Goal: Obtain resource: Download file/media

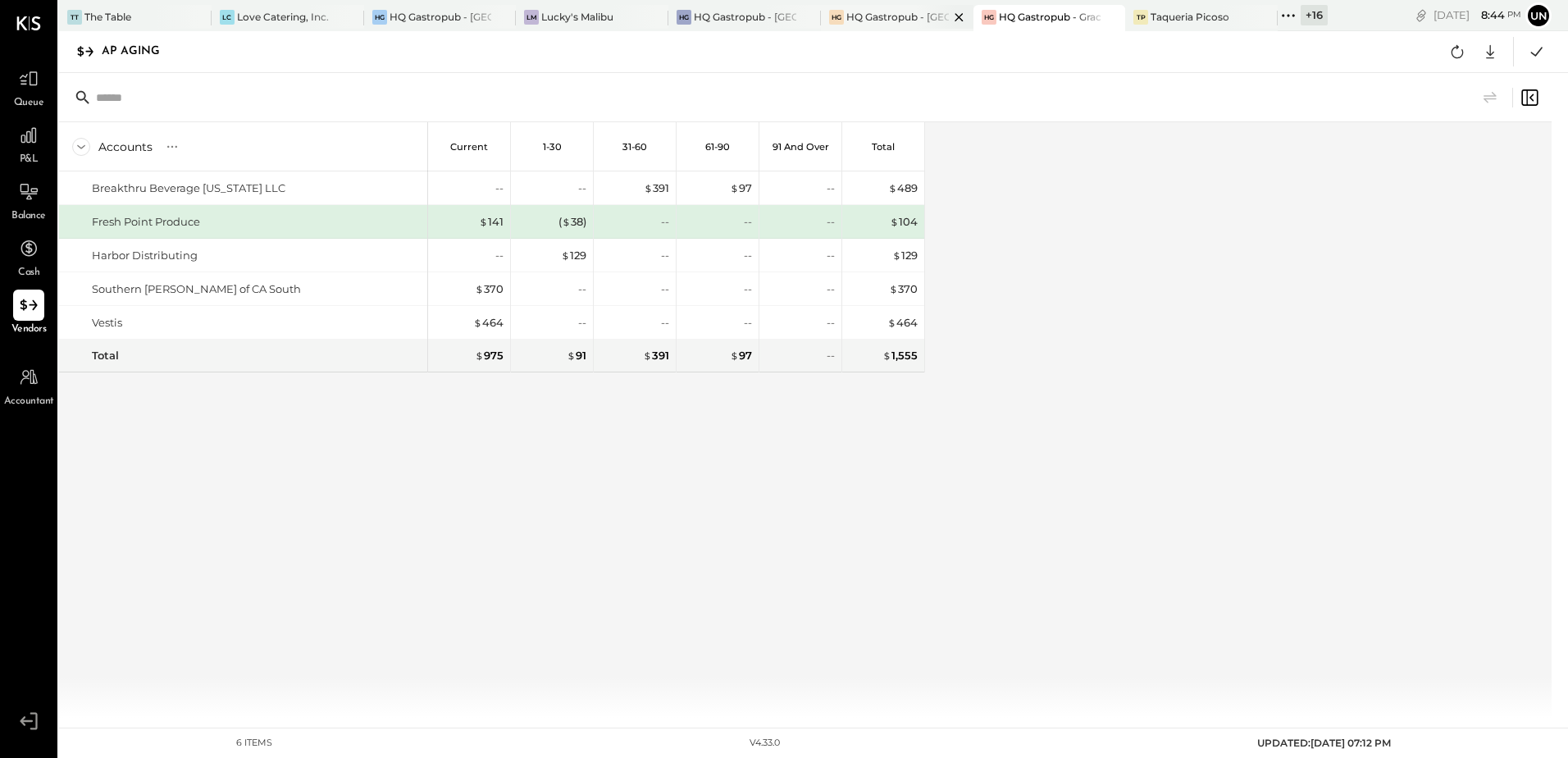
click at [909, 16] on div "HQ Gastropub - [GEOGRAPHIC_DATA]" at bounding box center [898, 17] width 102 height 14
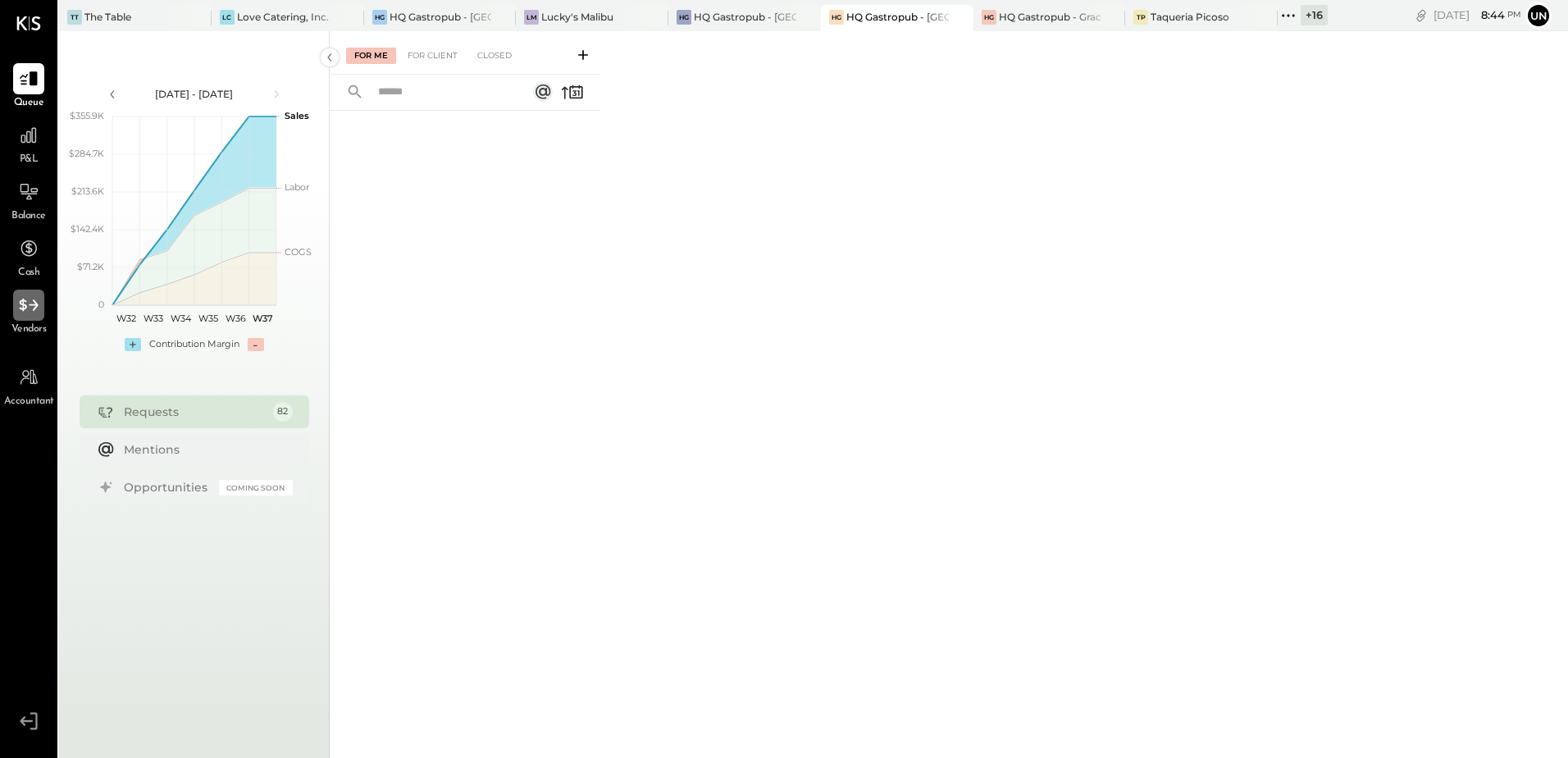
click at [37, 320] on div at bounding box center [29, 305] width 31 height 32
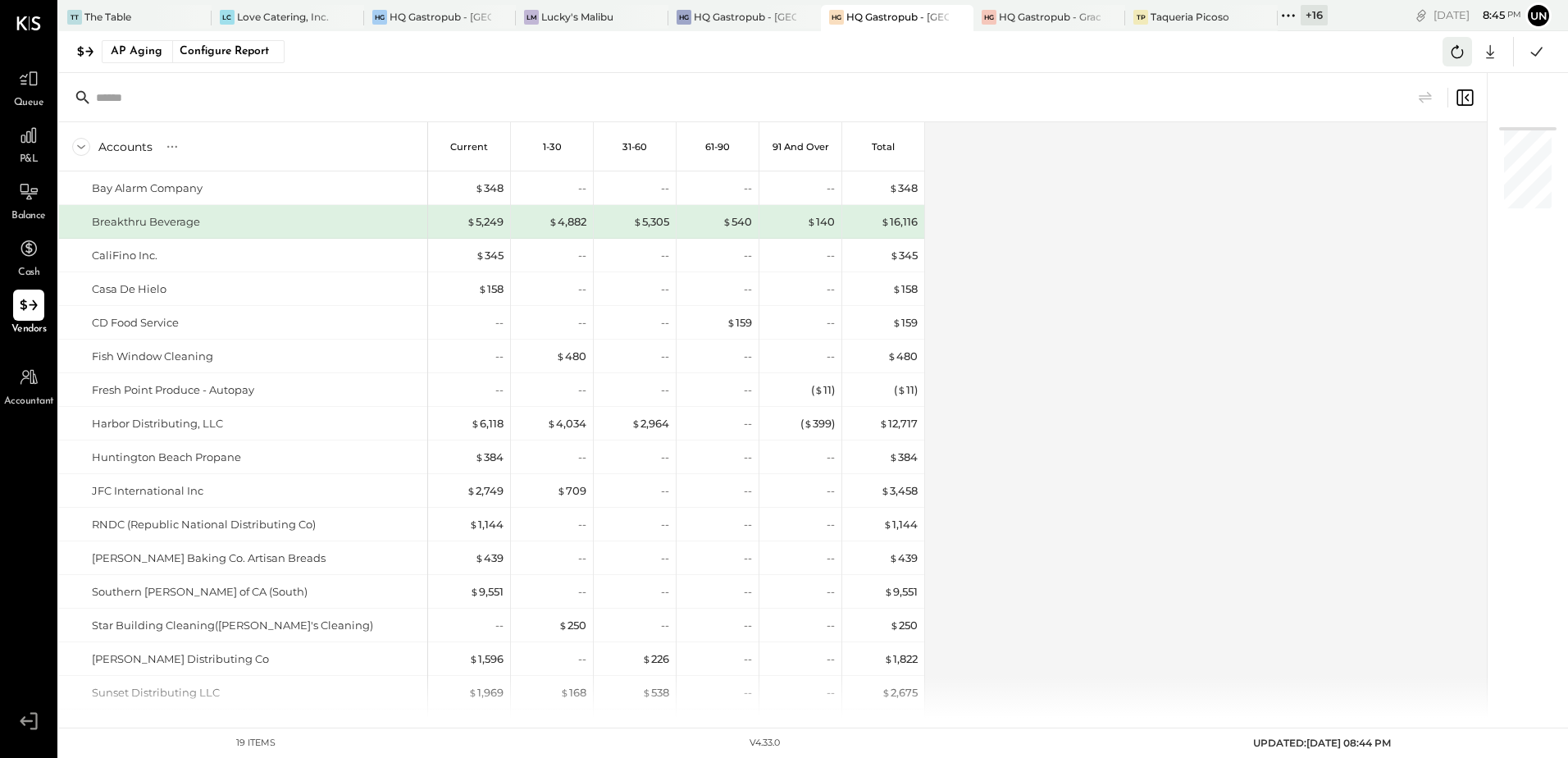
click at [1450, 52] on icon at bounding box center [1458, 52] width 22 height 22
click at [1456, 60] on icon at bounding box center [1458, 52] width 22 height 22
click at [1486, 56] on icon at bounding box center [1490, 52] width 22 height 22
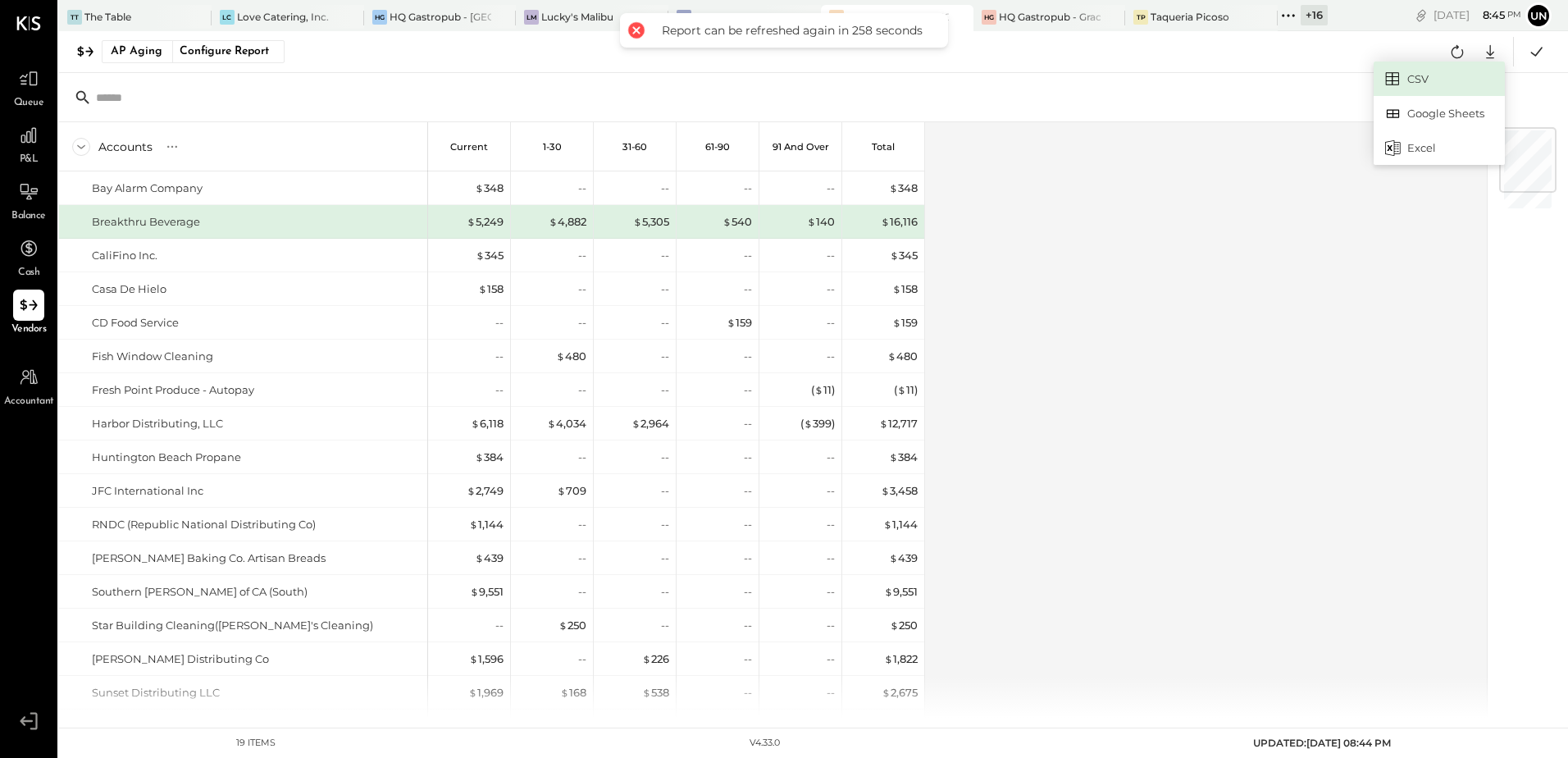
click at [1432, 82] on link "CSV" at bounding box center [1439, 78] width 131 height 34
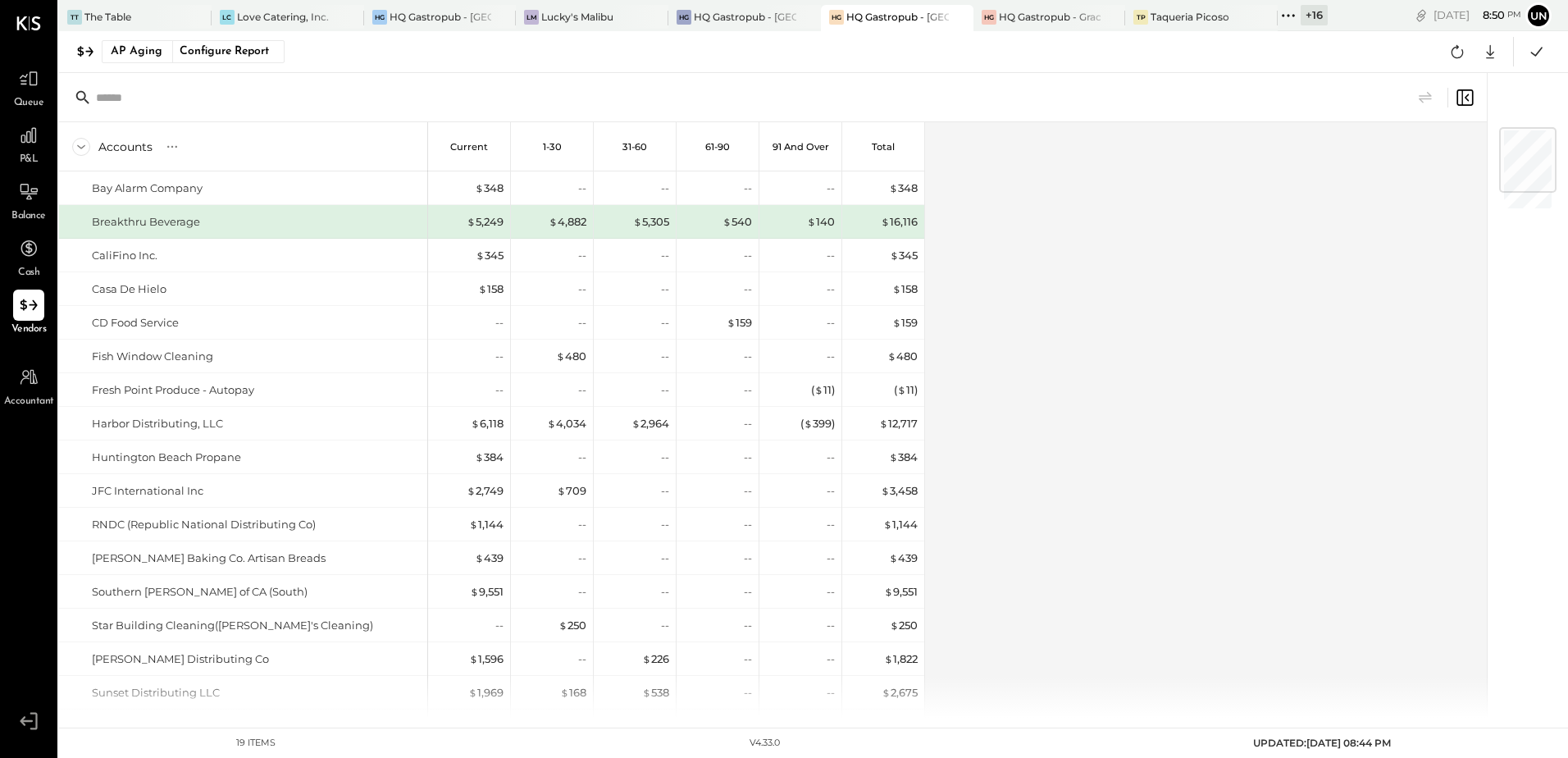
click at [1016, 329] on div "Accounts S % GL Current 1-30 31-60 61-90 91 and Over Total Bay Alarm Company Br…" at bounding box center [774, 419] width 1430 height 596
click at [732, 21] on div "HQ Gastropub - [GEOGRAPHIC_DATA]" at bounding box center [745, 17] width 102 height 14
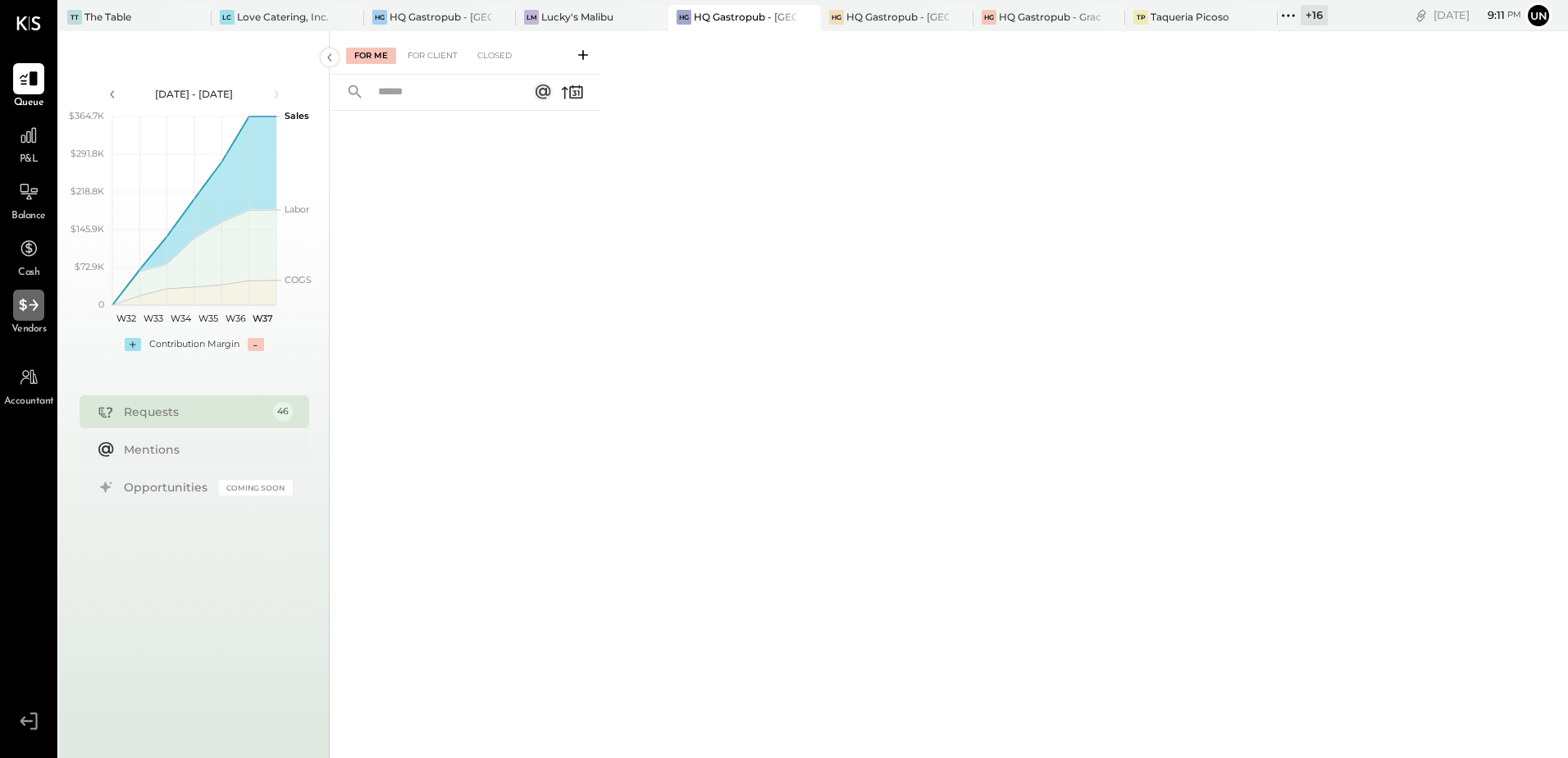
click at [22, 320] on div at bounding box center [29, 305] width 31 height 32
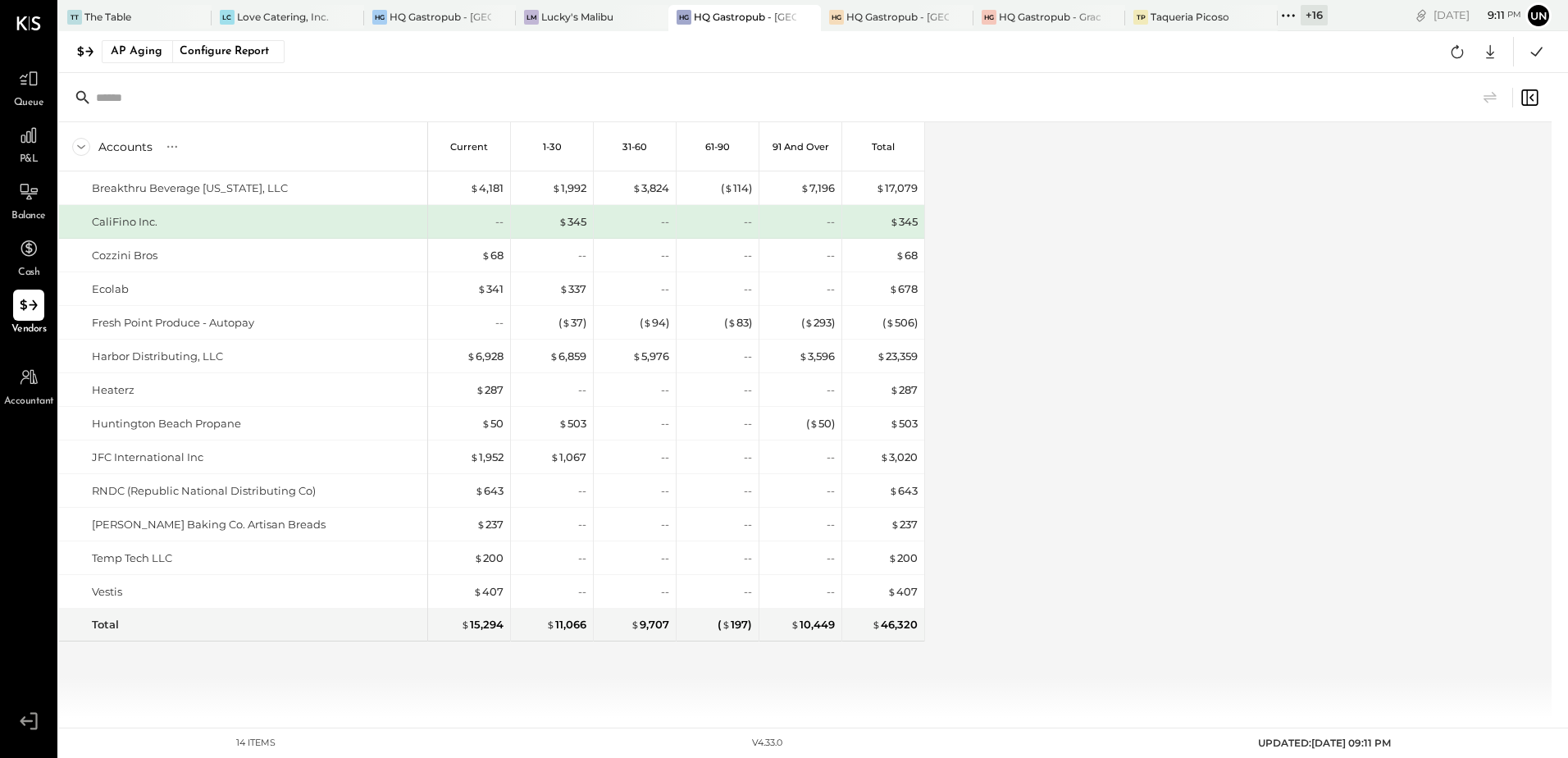
click at [1136, 311] on div "Accounts S % GL Current 1-30 31-60 61-90 91 and Over Total Breakthru Beverage […" at bounding box center [806, 419] width 1495 height 596
click at [1092, 381] on div "Accounts S % GL Current 1-30 31-60 61-90 91 and Over Total Breakthru Beverage […" at bounding box center [806, 419] width 1495 height 596
click at [1175, 327] on div "Accounts S % GL Current 1-30 31-60 61-90 91 and Over Total Breakthru Beverage […" at bounding box center [806, 419] width 1495 height 596
click at [1457, 53] on icon at bounding box center [1458, 52] width 22 height 22
click at [1267, 294] on div "Accounts S % GL Current 1-30 31-60 61-90 91 and Over Total Breakthru Beverage […" at bounding box center [806, 419] width 1495 height 596
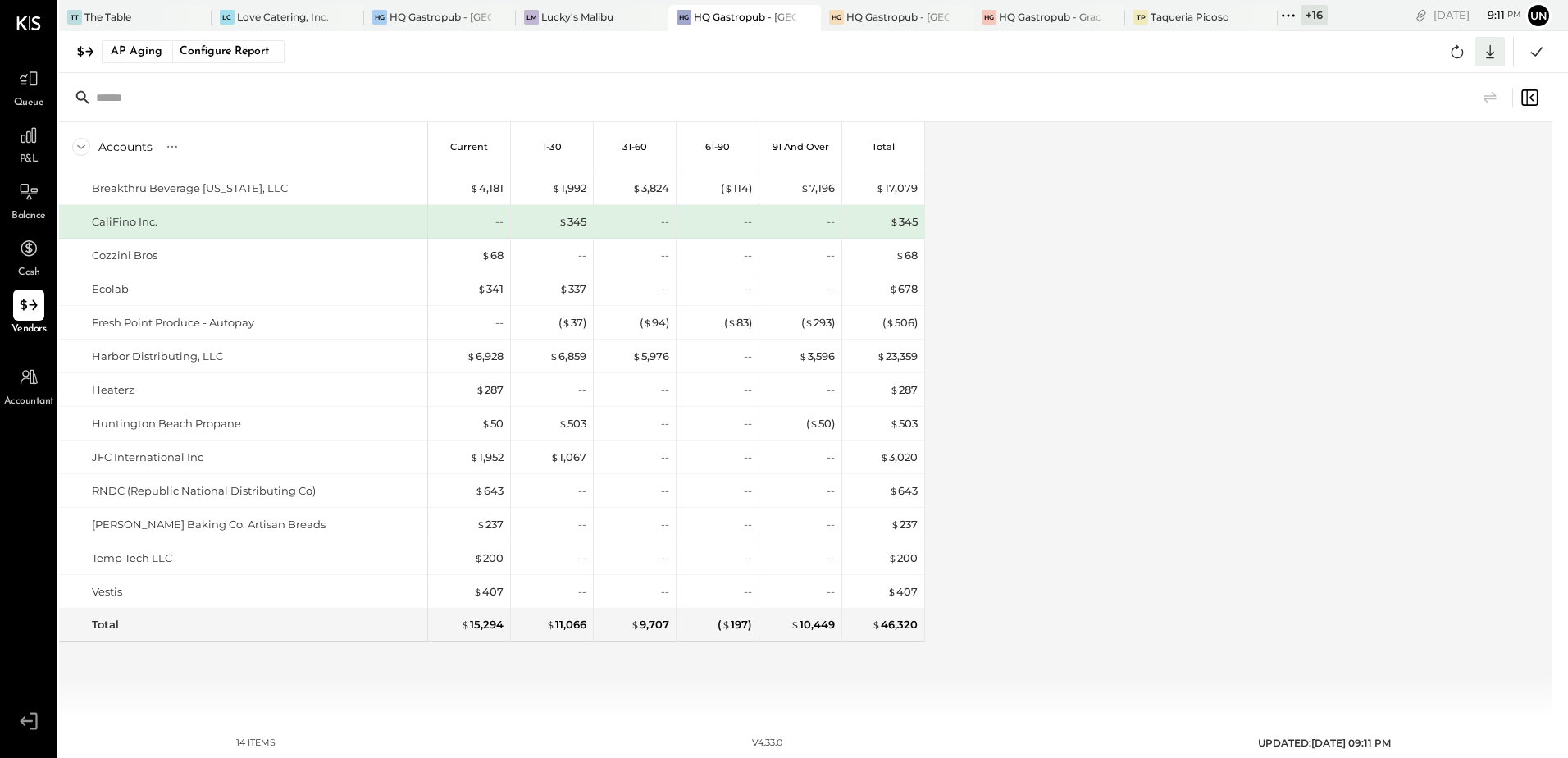
click at [1485, 51] on icon at bounding box center [1490, 52] width 22 height 22
click at [1426, 76] on link "CSV" at bounding box center [1439, 78] width 131 height 34
click at [578, 22] on div "Lucky's Malibu" at bounding box center [577, 17] width 72 height 14
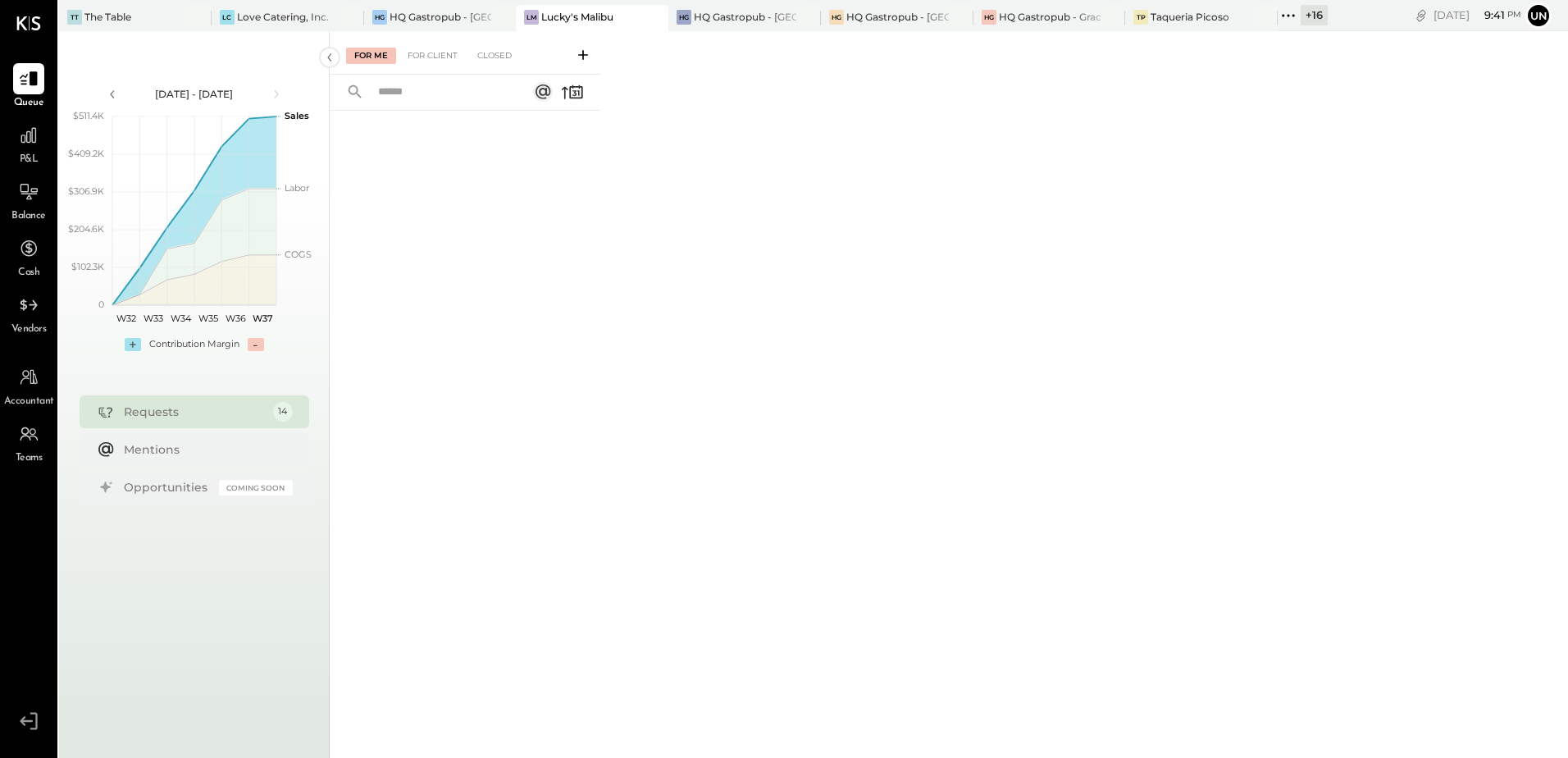
drag, startPoint x: 498, startPoint y: 257, endPoint x: 465, endPoint y: 224, distance: 46.7
click at [533, 223] on div at bounding box center [465, 411] width 271 height 602
click at [37, 317] on div at bounding box center [29, 305] width 31 height 32
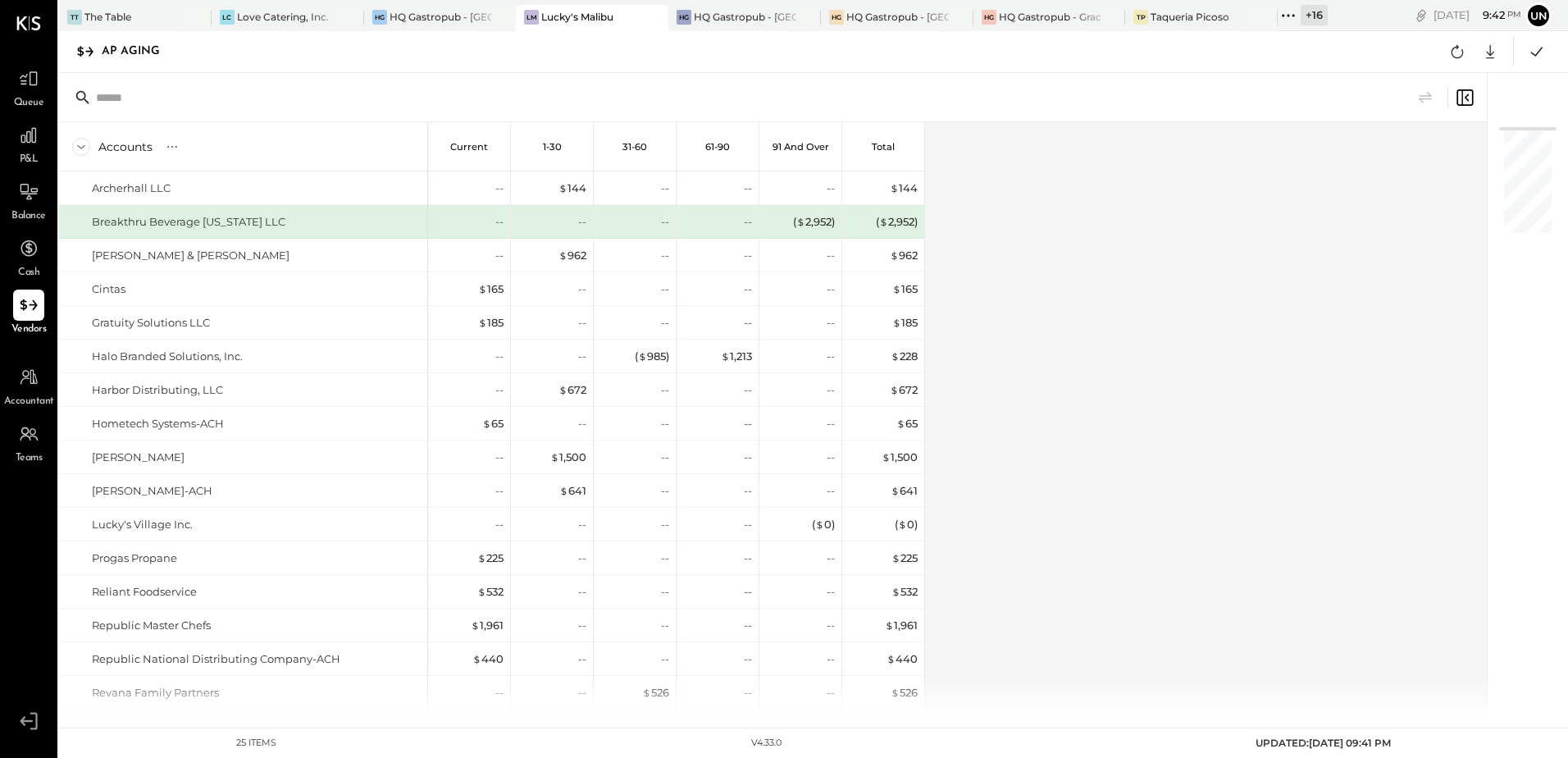
click at [1431, 273] on div "Accounts S % GL Current 1-30 31-60 61-90 91 and Over Total Archerhall LLC Break…" at bounding box center [774, 419] width 1430 height 596
click at [1251, 445] on div "Accounts S % GL Current 1-30 31-60 61-90 91 and Over Total Archerhall LLC Break…" at bounding box center [774, 419] width 1430 height 596
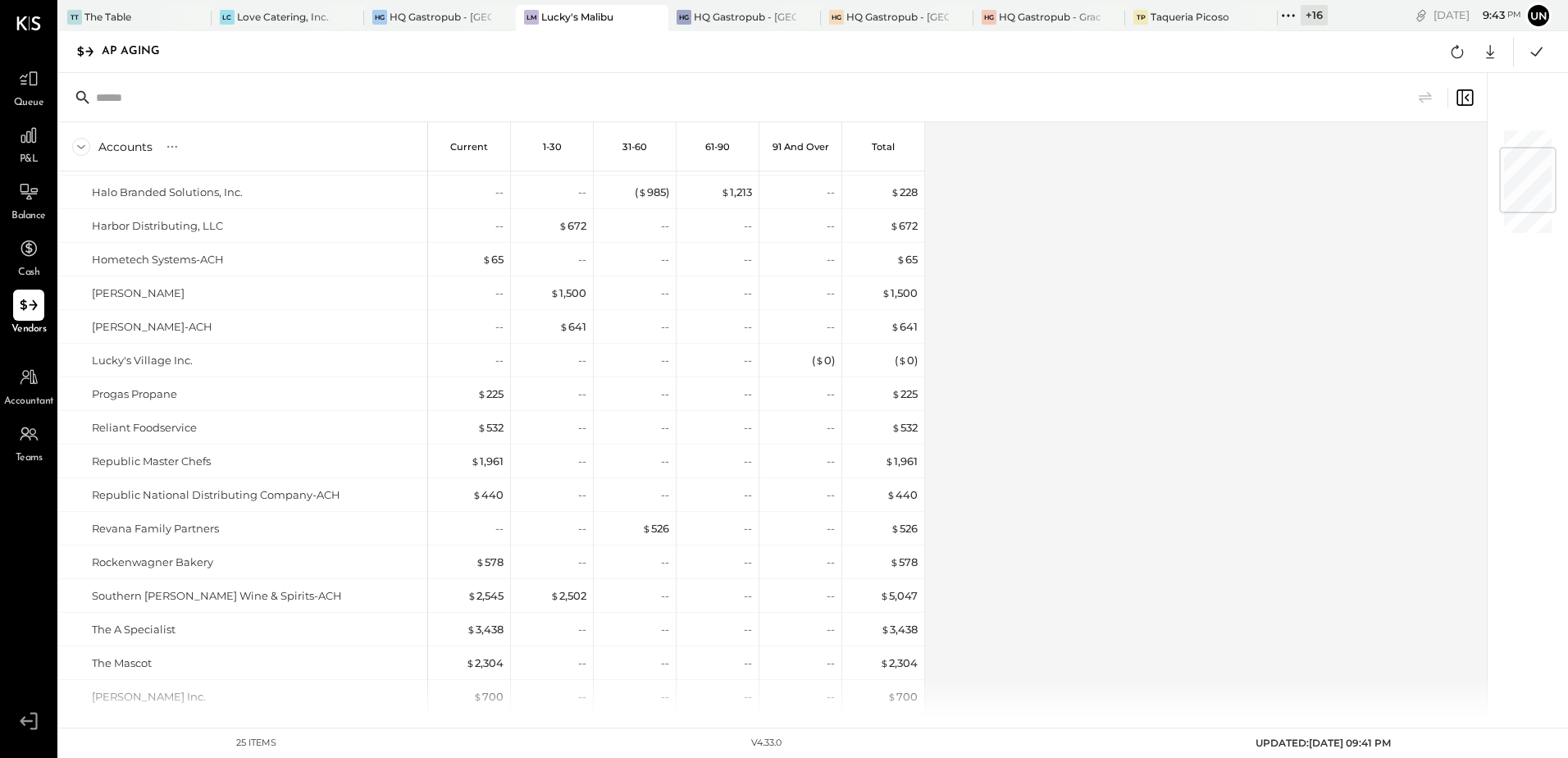
click at [962, 347] on div "Accounts S % GL Current 1-30 31-60 61-90 91 and Over Total Archerhall LLC Break…" at bounding box center [774, 419] width 1430 height 596
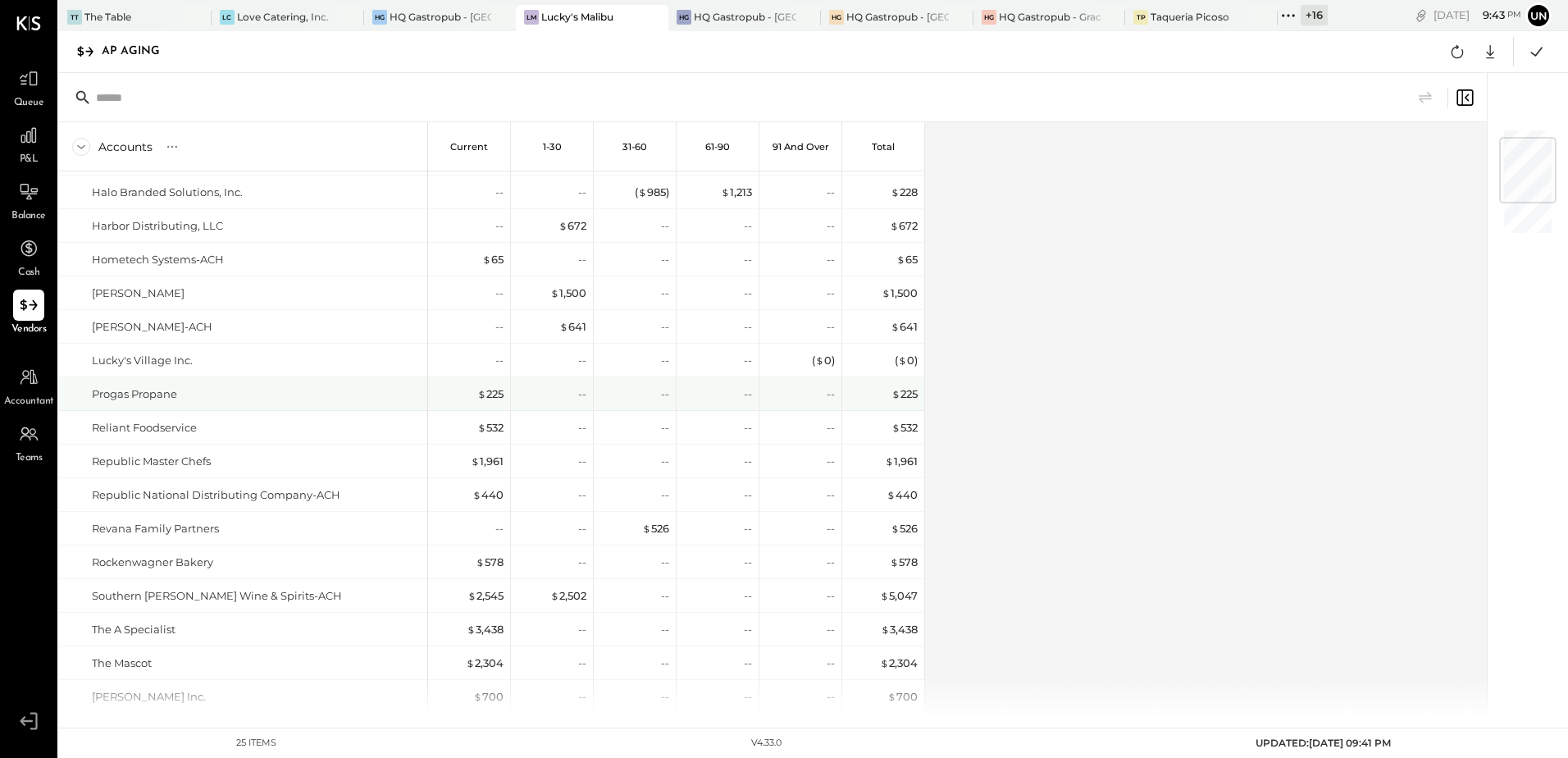
scroll to position [0, 0]
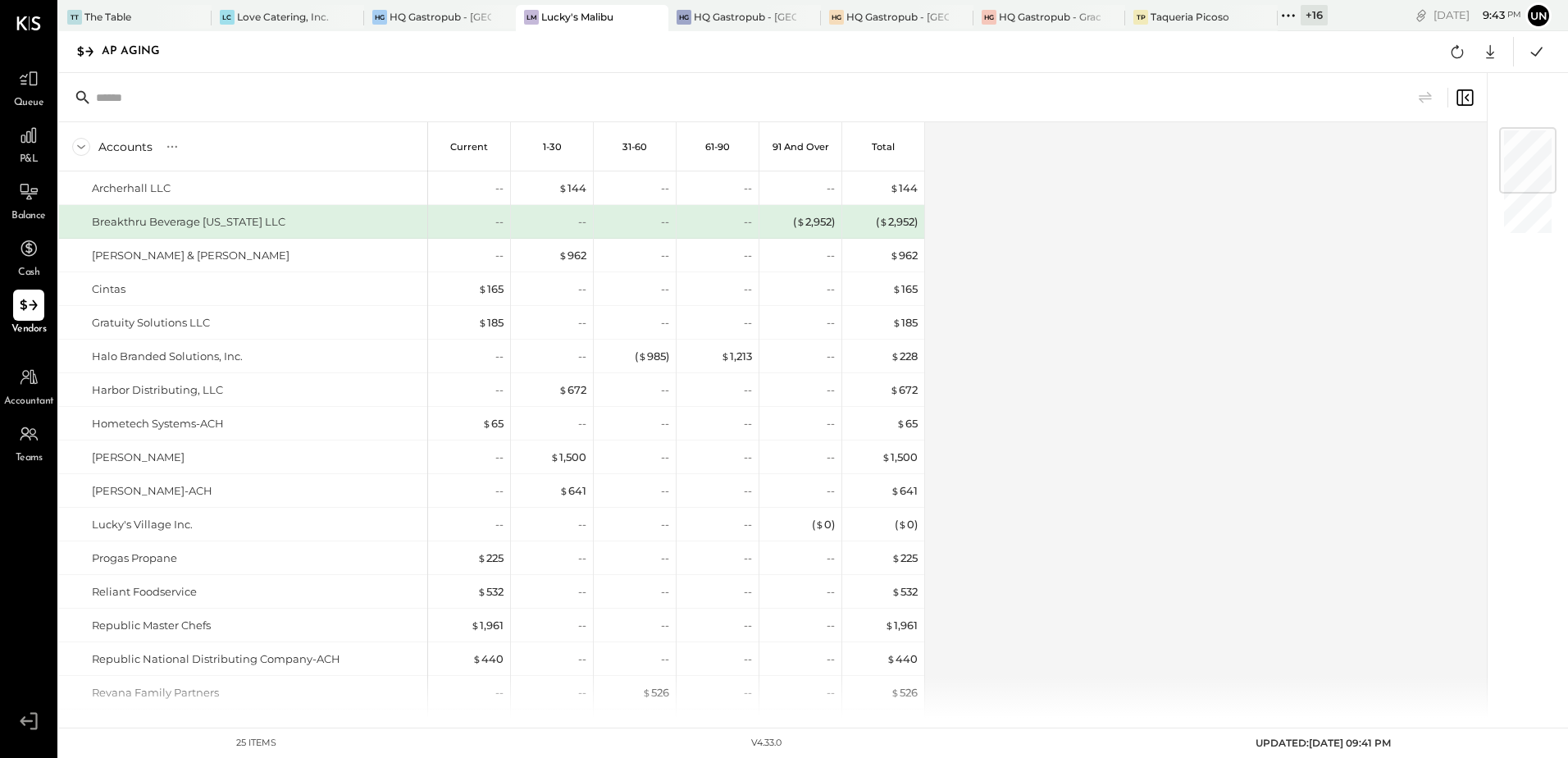
click at [1098, 311] on div "Accounts S % GL Current 1-30 31-60 61-90 91 and Over Total Archerhall LLC Break…" at bounding box center [774, 419] width 1430 height 596
click at [1459, 50] on icon at bounding box center [1458, 52] width 22 height 22
click at [1245, 205] on div "Accounts S % GL Current 1-30 31-60 61-90 91 and Over Total Archerhall LLC Break…" at bounding box center [774, 419] width 1430 height 596
click at [1266, 400] on div "Accounts S % GL Current 1-30 31-60 61-90 91 and Over Total Archerhall LLC Break…" at bounding box center [774, 419] width 1430 height 596
click at [1120, 458] on div "Accounts S % GL Current 1-30 31-60 61-90 91 and Over Total Archerhall LLC Break…" at bounding box center [774, 419] width 1430 height 596
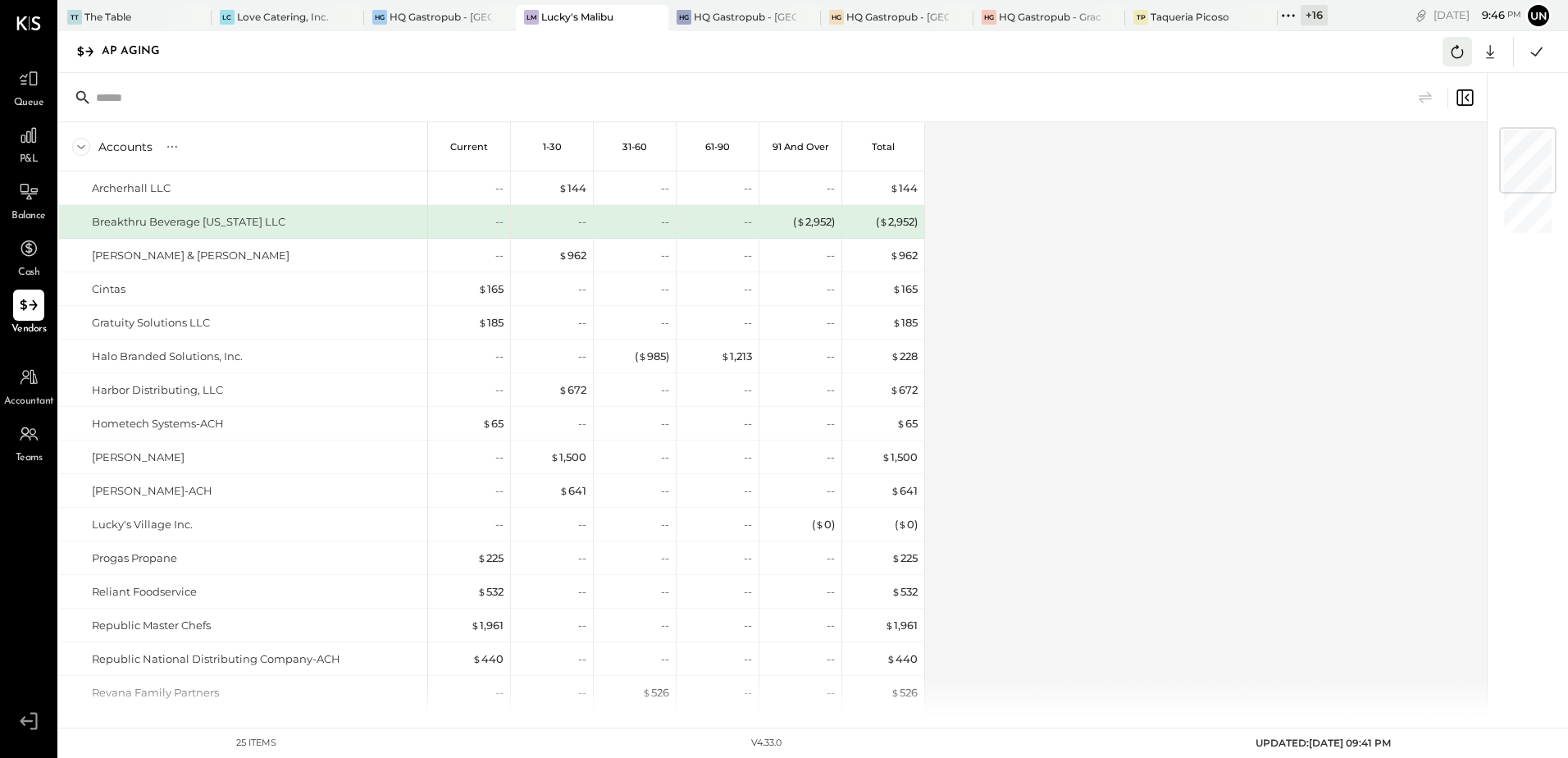
click at [1450, 47] on icon at bounding box center [1458, 52] width 22 height 22
click at [1484, 53] on icon at bounding box center [1490, 52] width 22 height 22
click at [1417, 86] on link "CSV" at bounding box center [1439, 78] width 131 height 34
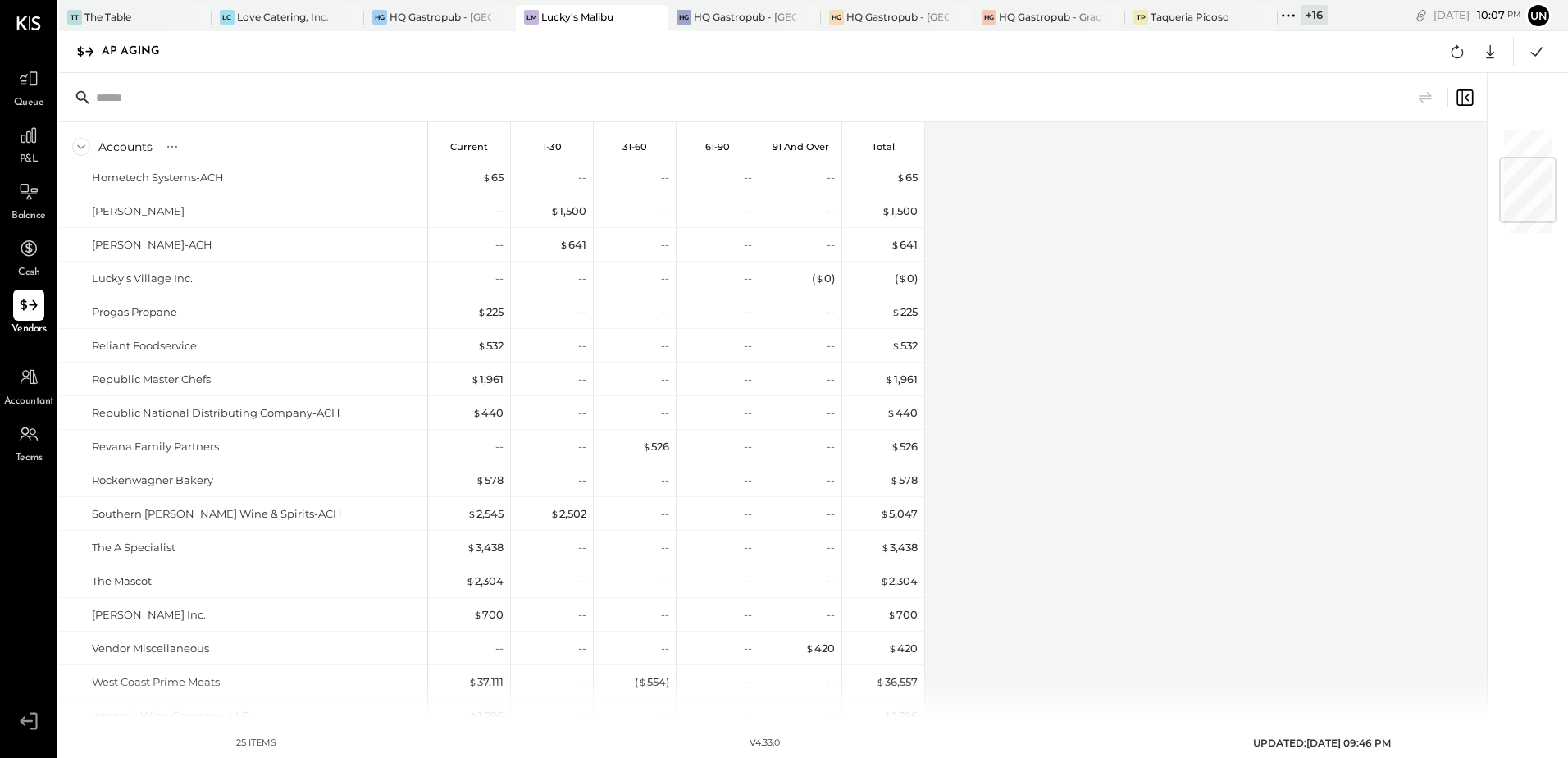
click at [1286, 17] on icon at bounding box center [1288, 16] width 22 height 22
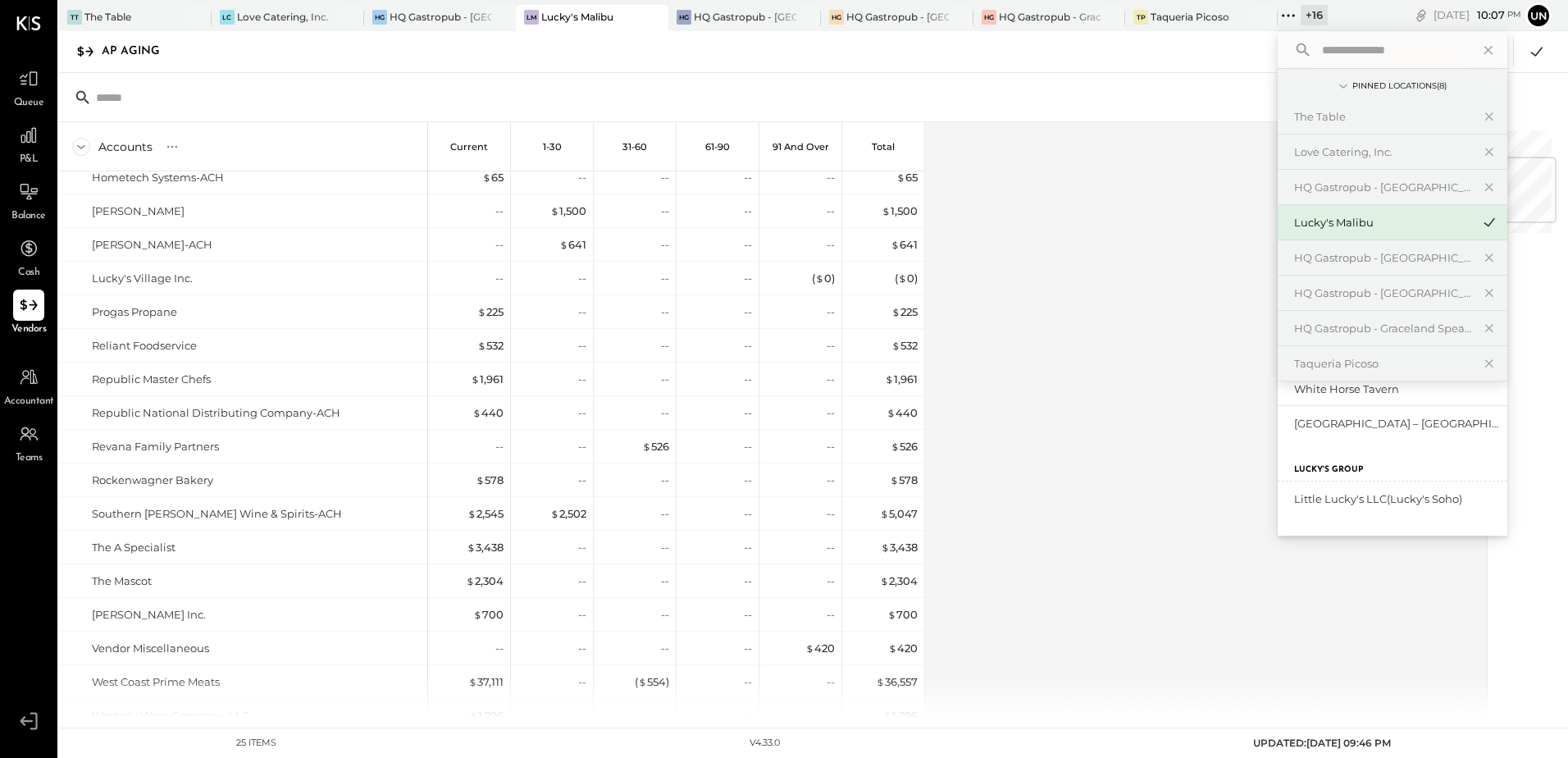
scroll to position [490, 0]
click at [1375, 419] on div "Little Lucky's LLC(Lucky's Soho)" at bounding box center [1383, 417] width 177 height 16
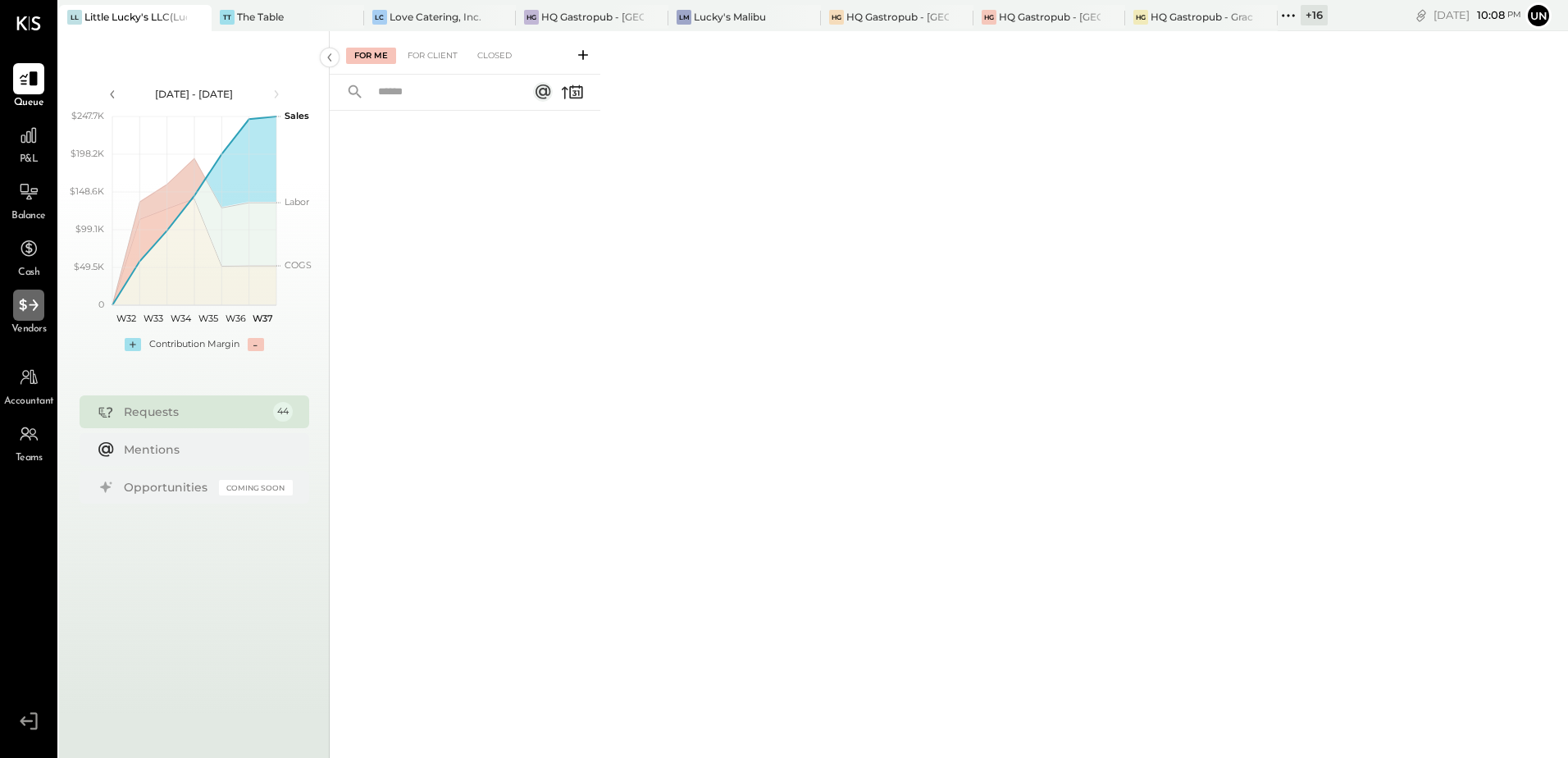
click at [25, 313] on icon at bounding box center [29, 305] width 22 height 22
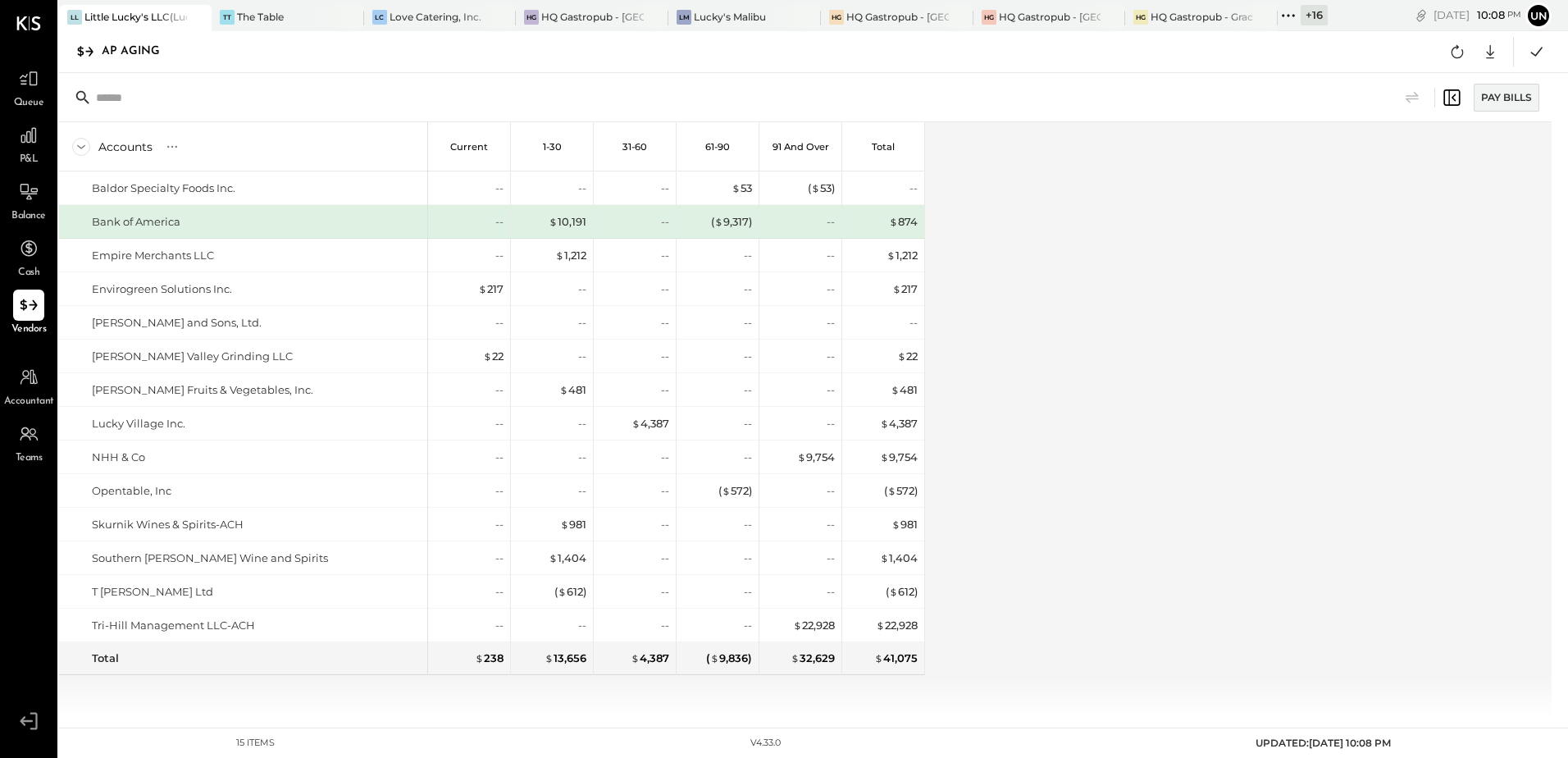
click at [1066, 333] on div "Accounts S % GL Current 1-30 31-60 61-90 91 and Over Total Baldor Specialty Foo…" at bounding box center [806, 419] width 1495 height 596
click at [1128, 435] on div "Accounts S % GL Current 1-30 31-60 61-90 91 and Over Total Baldor Specialty Foo…" at bounding box center [806, 419] width 1495 height 596
click at [1461, 60] on icon at bounding box center [1458, 52] width 22 height 22
click at [1325, 337] on div "Accounts S % GL Current 1-30 31-60 61-90 91 and Over Total Baldor Specialty Foo…" at bounding box center [806, 419] width 1495 height 596
click at [1344, 415] on div "Accounts S % GL Current 1-30 31-60 61-90 91 and Over Total Baldor Specialty Foo…" at bounding box center [806, 419] width 1495 height 596
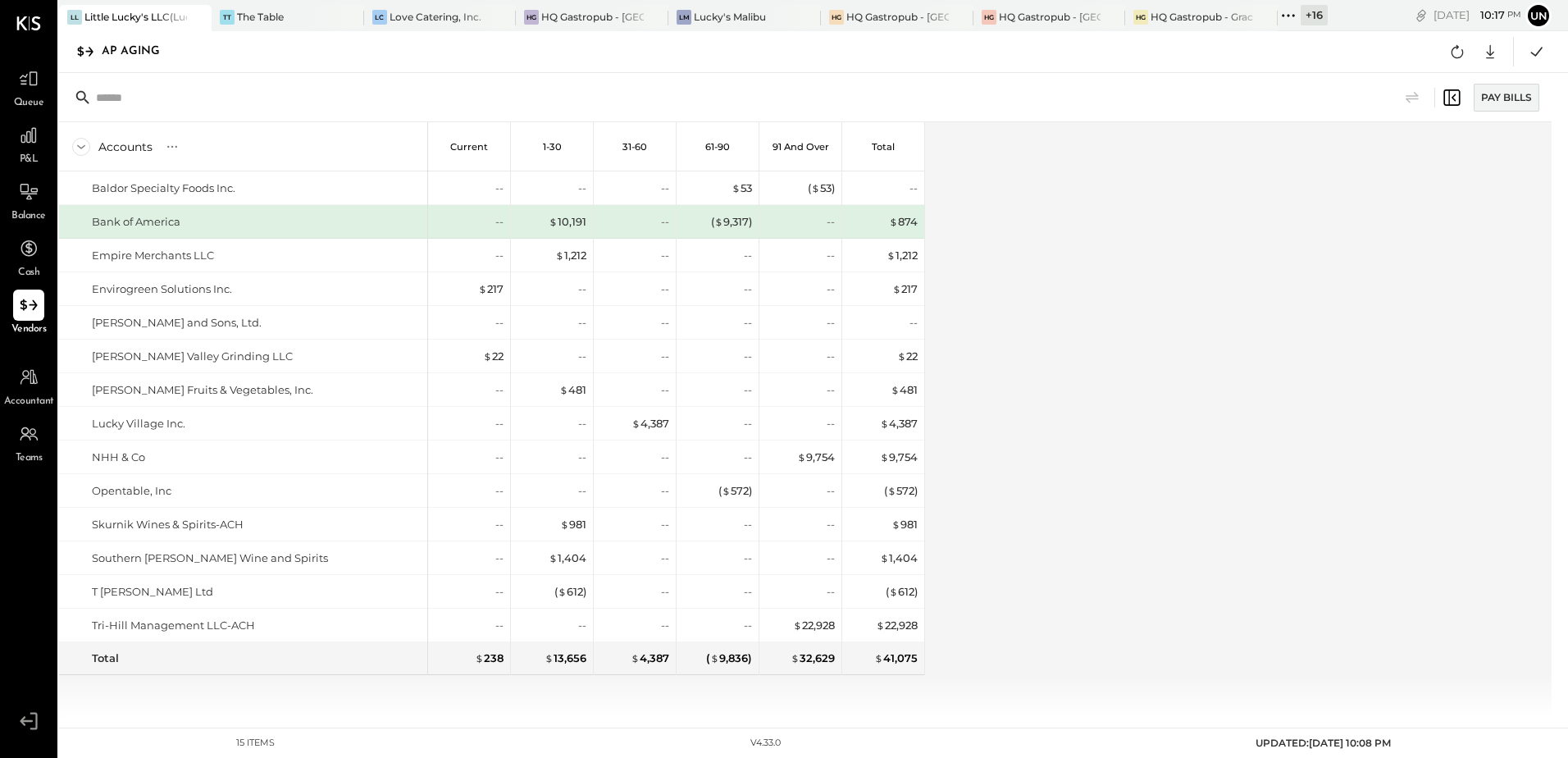
click at [1110, 409] on div "Accounts S % GL Current 1-30 31-60 61-90 91 and Over Total Baldor Specialty Foo…" at bounding box center [806, 419] width 1495 height 596
click at [1103, 527] on div "Accounts S % GL Current 1-30 31-60 61-90 91 and Over Total Baldor Specialty Foo…" at bounding box center [806, 419] width 1495 height 596
click at [1490, 58] on icon at bounding box center [1490, 52] width 8 height 14
click at [1432, 73] on link "CSV" at bounding box center [1439, 78] width 131 height 34
